Goal: Task Accomplishment & Management: Manage account settings

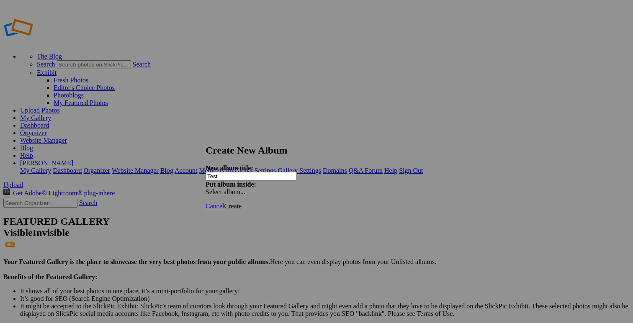
type input "Test"
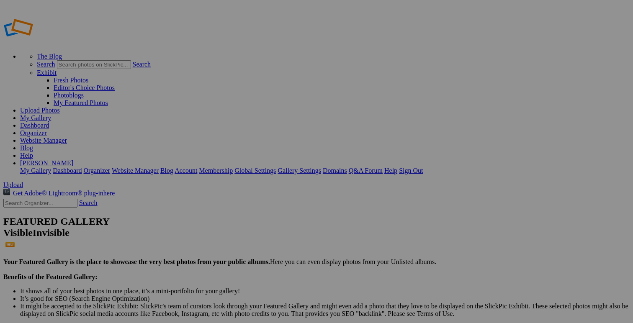
click at [240, 192] on span "Yes" at bounding box center [235, 193] width 10 height 7
